Goal: Find specific page/section: Find specific page/section

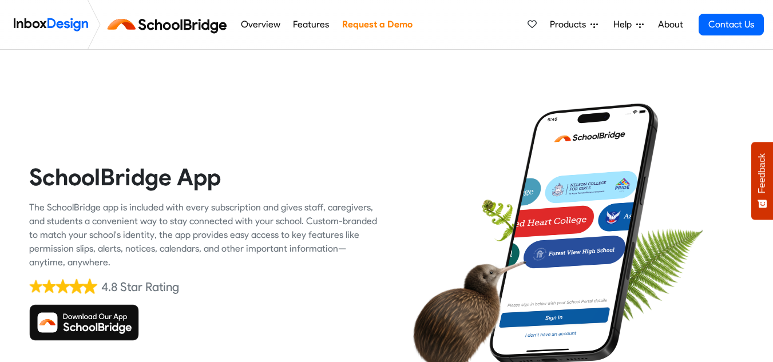
scroll to position [70, 0]
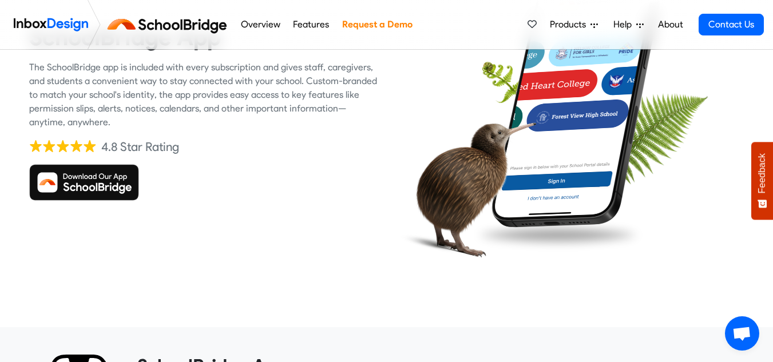
scroll to position [133, 0]
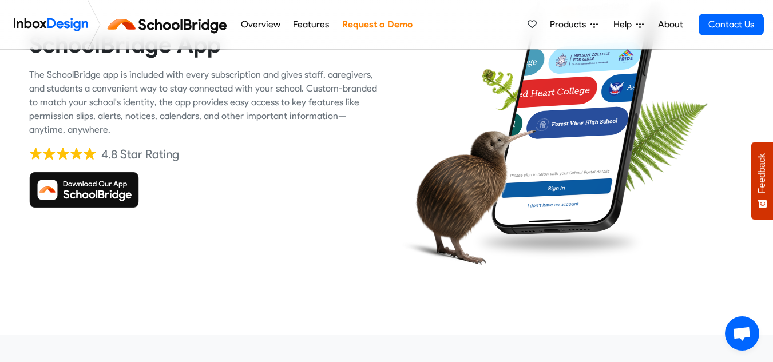
click at [100, 192] on img at bounding box center [84, 190] width 110 height 37
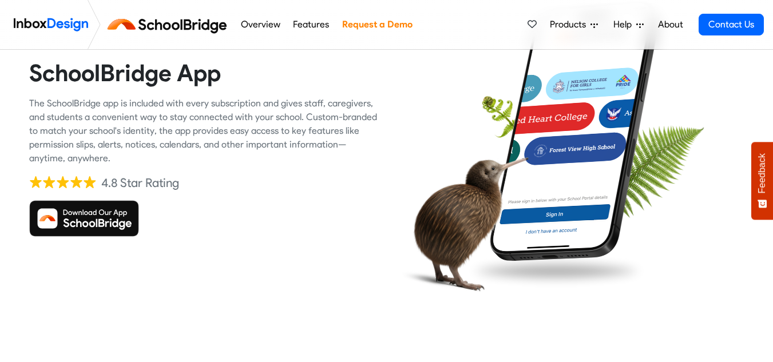
scroll to position [136, 0]
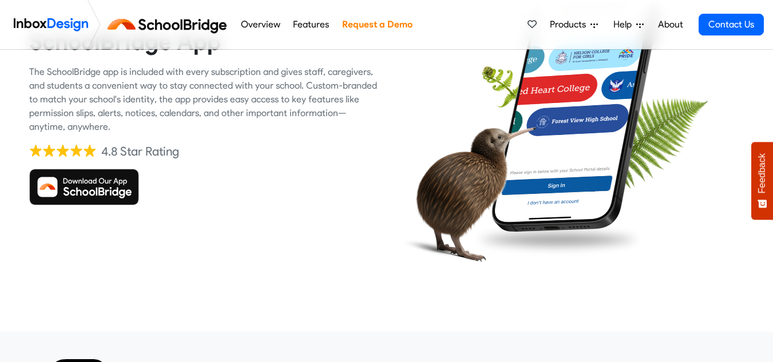
click at [124, 172] on img at bounding box center [84, 187] width 110 height 37
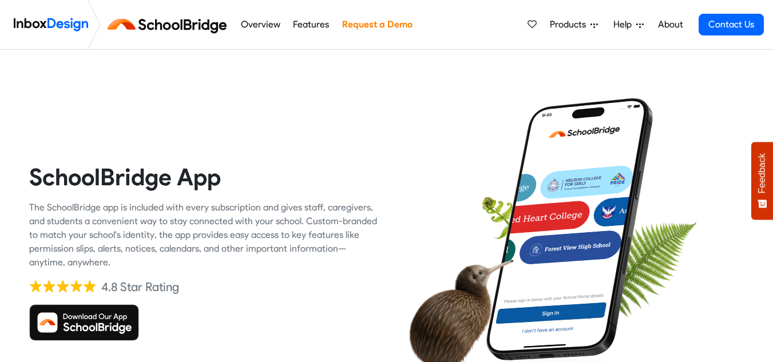
click at [85, 324] on img at bounding box center [84, 322] width 110 height 37
